Goal: Information Seeking & Learning: Find contact information

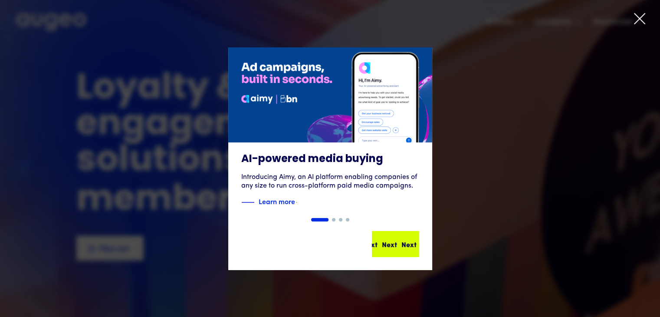
click at [388, 246] on div "Next" at bounding box center [389, 244] width 15 height 10
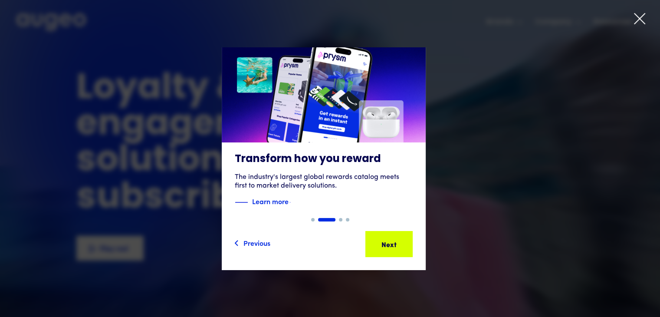
click at [388, 246] on div "Next Next Next Next" at bounding box center [393, 244] width 78 height 10
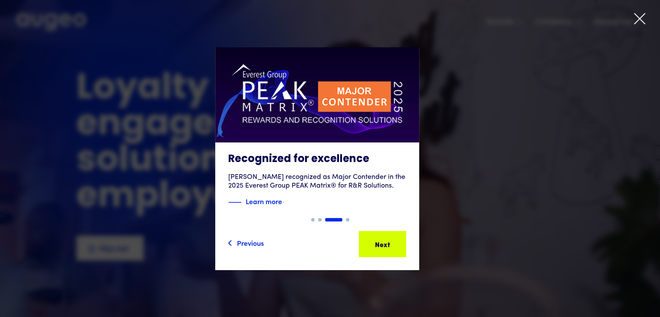
click at [388, 246] on div "Next Next Next Next" at bounding box center [386, 244] width 78 height 10
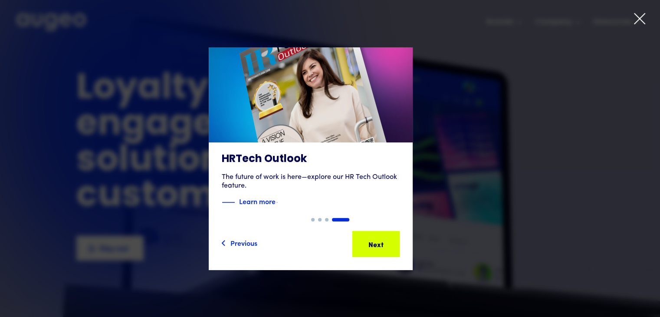
click at [378, 246] on div "Next" at bounding box center [369, 244] width 15 height 10
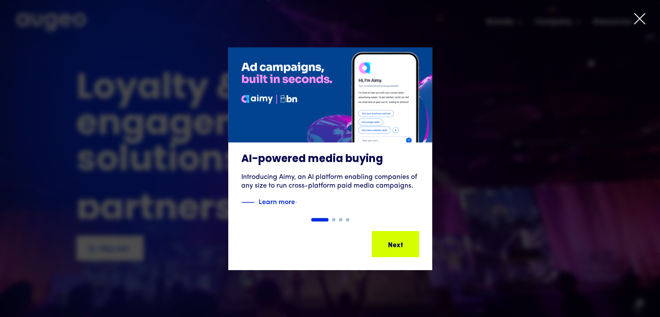
click at [642, 21] on icon at bounding box center [640, 18] width 10 height 10
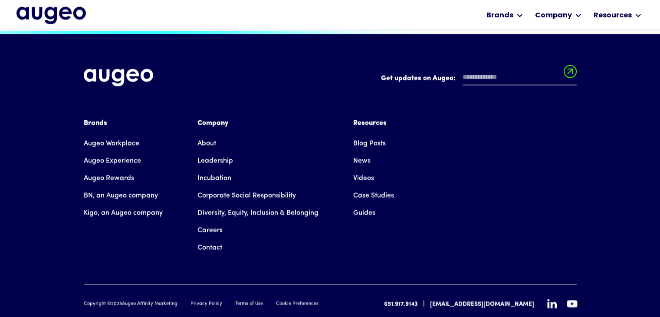
scroll to position [1969, 0]
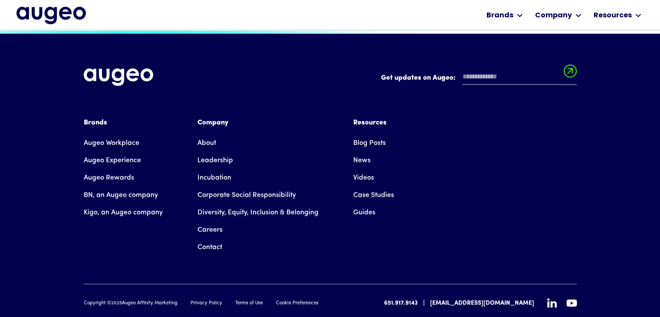
click at [95, 118] on div "Brands" at bounding box center [123, 123] width 79 height 10
click at [107, 152] on link "Augeo Experience" at bounding box center [112, 160] width 57 height 17
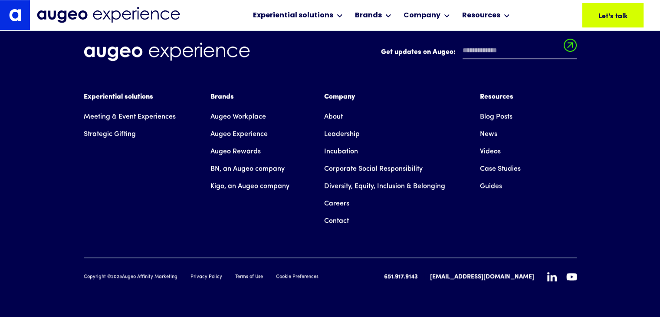
scroll to position [7399, 0]
click at [109, 136] on link "Strategic Gifting" at bounding box center [110, 133] width 52 height 17
click at [342, 136] on link "Leadership" at bounding box center [342, 133] width 36 height 17
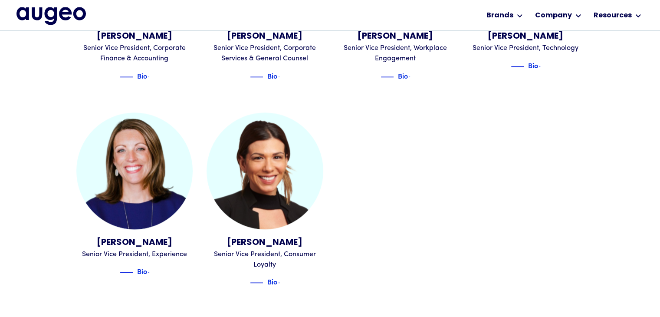
scroll to position [1006, 0]
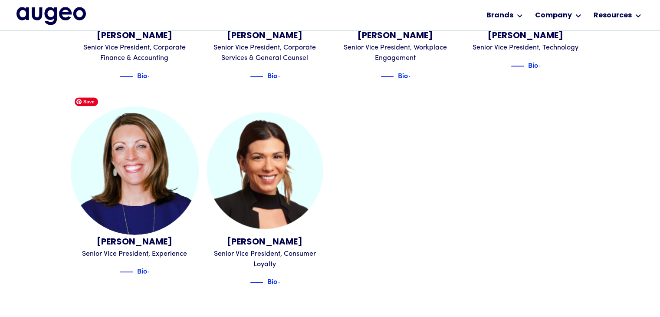
drag, startPoint x: 130, startPoint y: 181, endPoint x: 150, endPoint y: 202, distance: 28.6
click at [130, 181] on img at bounding box center [134, 170] width 128 height 128
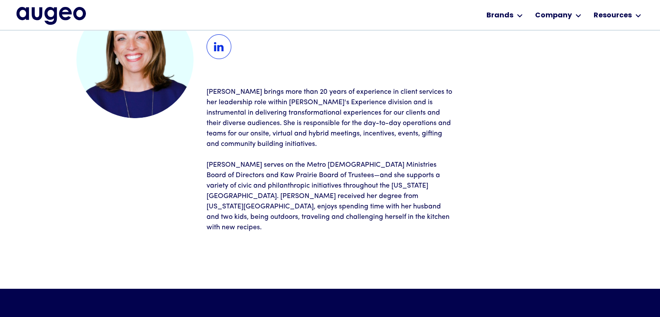
scroll to position [87, 0]
